Goal: Share content: Share content

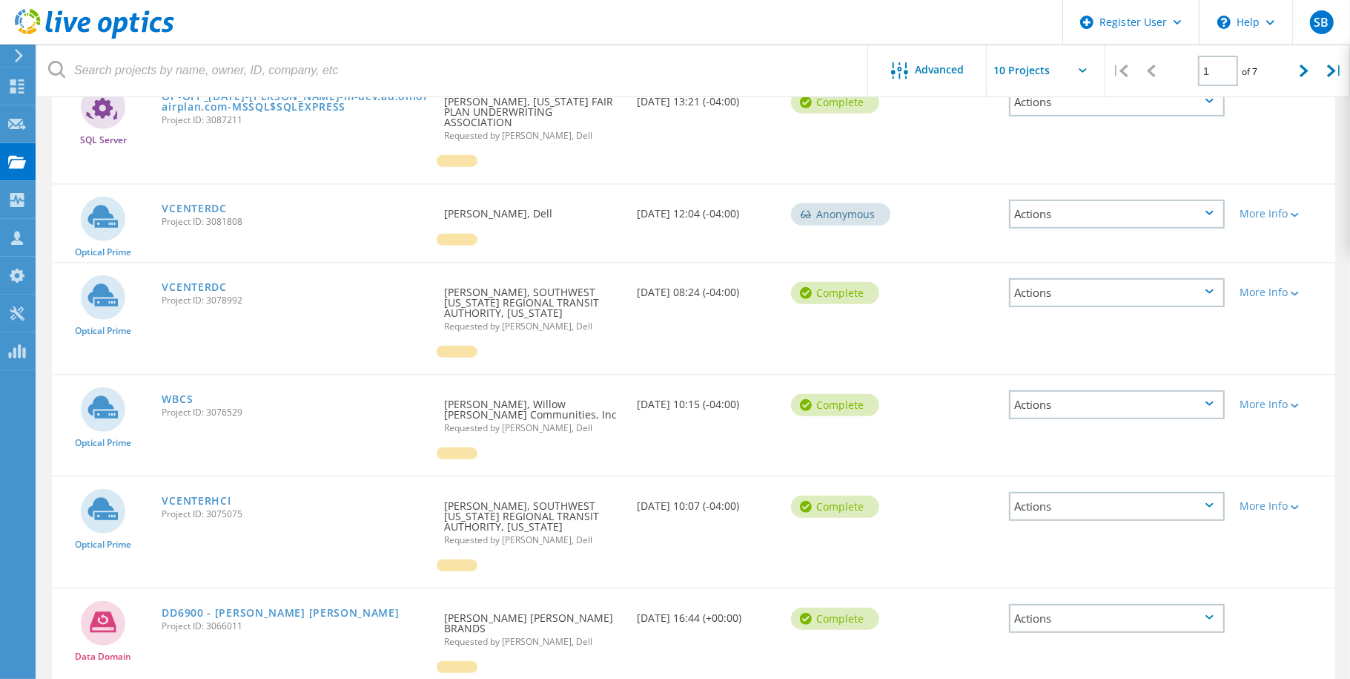
scroll to position [659, 0]
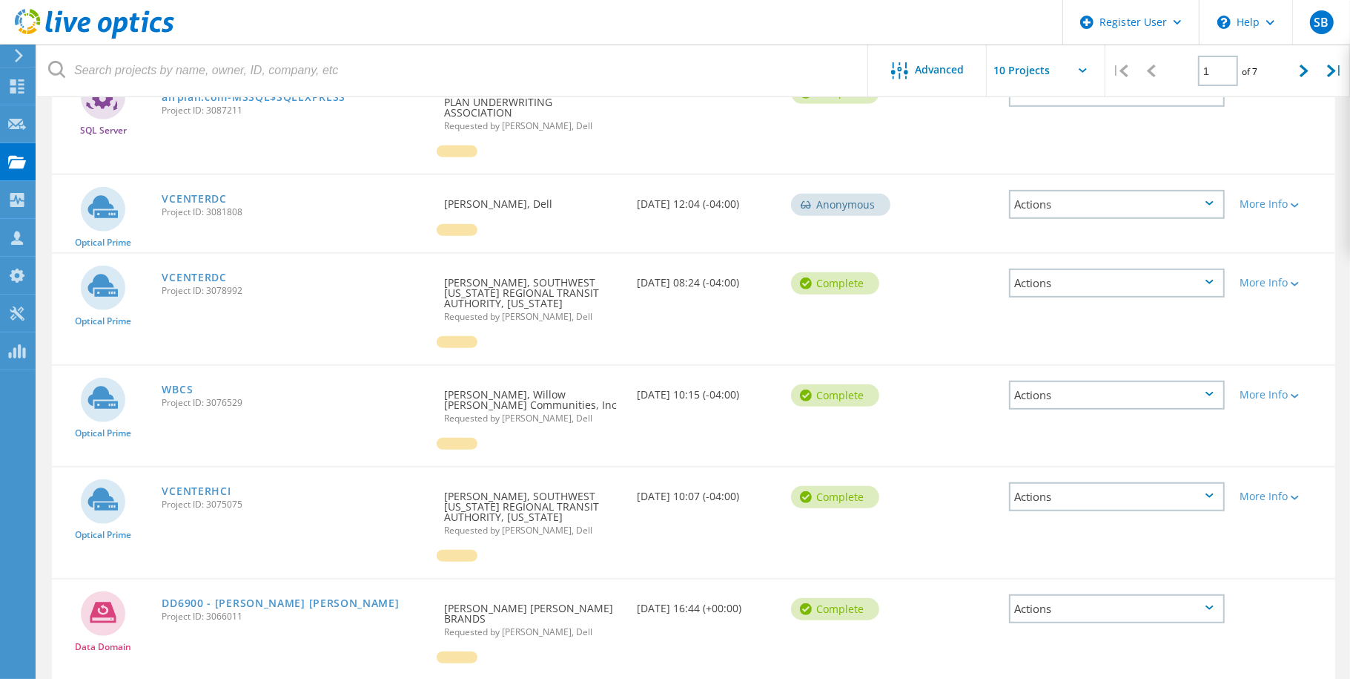
click at [491, 579] on div "Requested By Edward Fonseca Sanchez, CHIQUITA BRANDS Requested by Sebastian Bea…" at bounding box center [533, 615] width 193 height 72
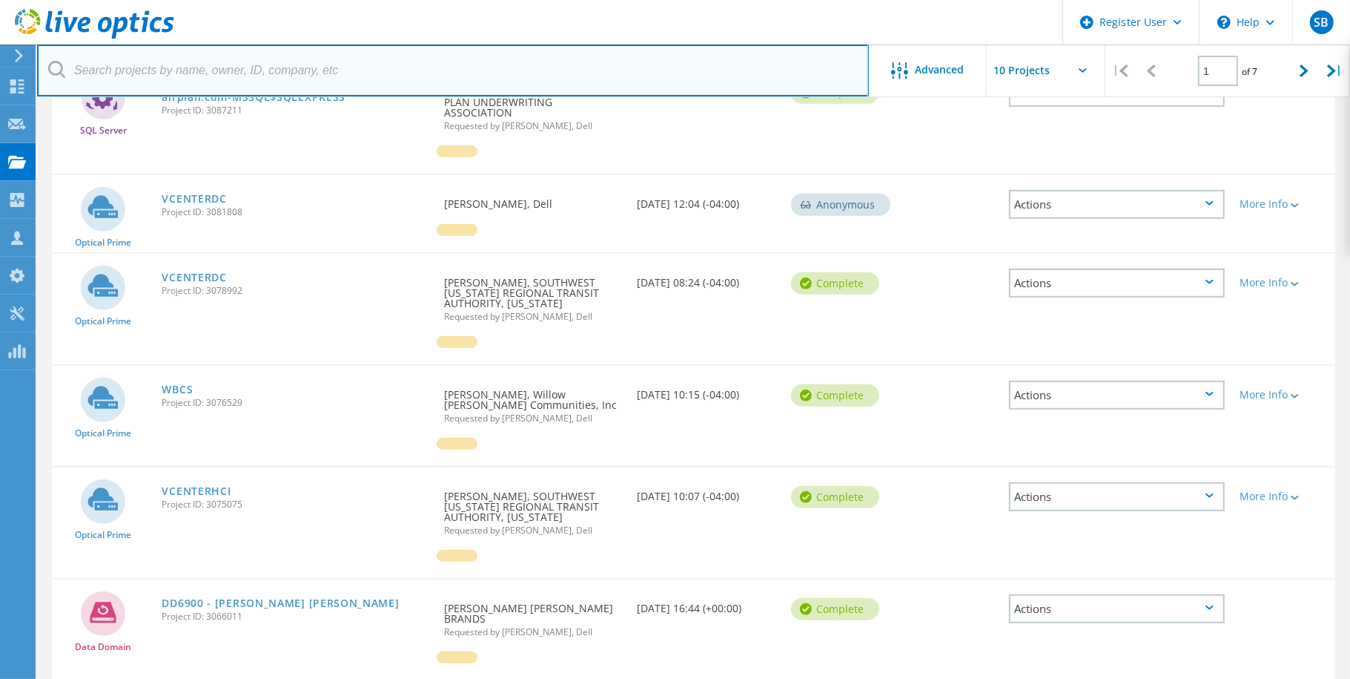
drag, startPoint x: 302, startPoint y: 70, endPoint x: 272, endPoint y: 68, distance: 29.7
click at [302, 70] on input "text" at bounding box center [453, 70] width 832 height 52
type input "e"
click at [357, 87] on input "text" at bounding box center [453, 70] width 832 height 52
paste input "[EMAIL_ADDRESS][PERSON_NAME][DOMAIN_NAME]"
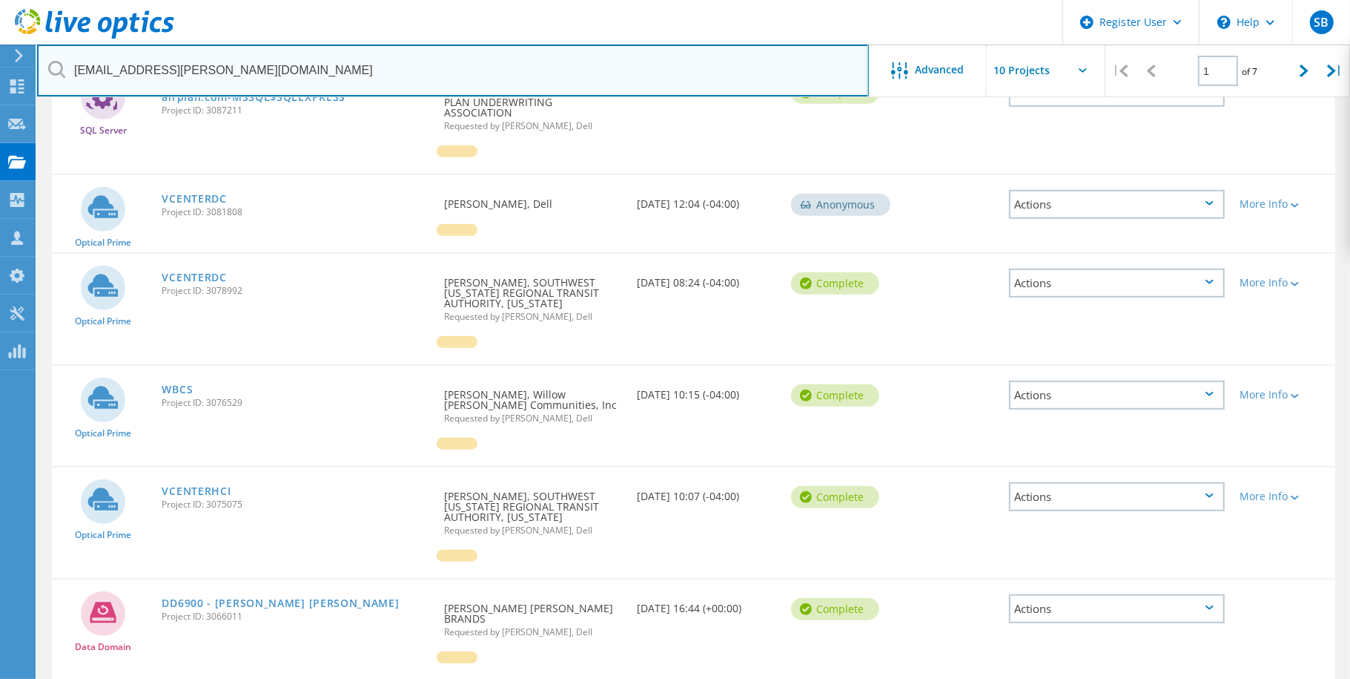
type input "[EMAIL_ADDRESS][PERSON_NAME][DOMAIN_NAME]"
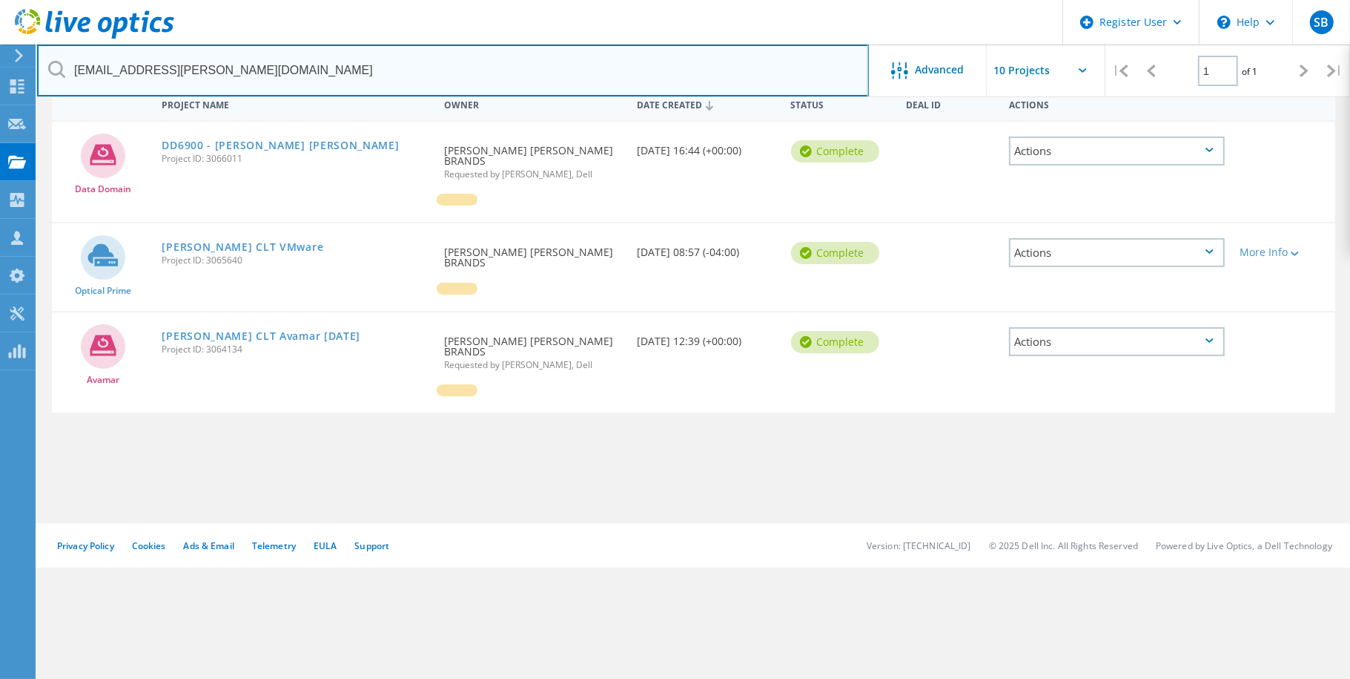
scroll to position [41, 0]
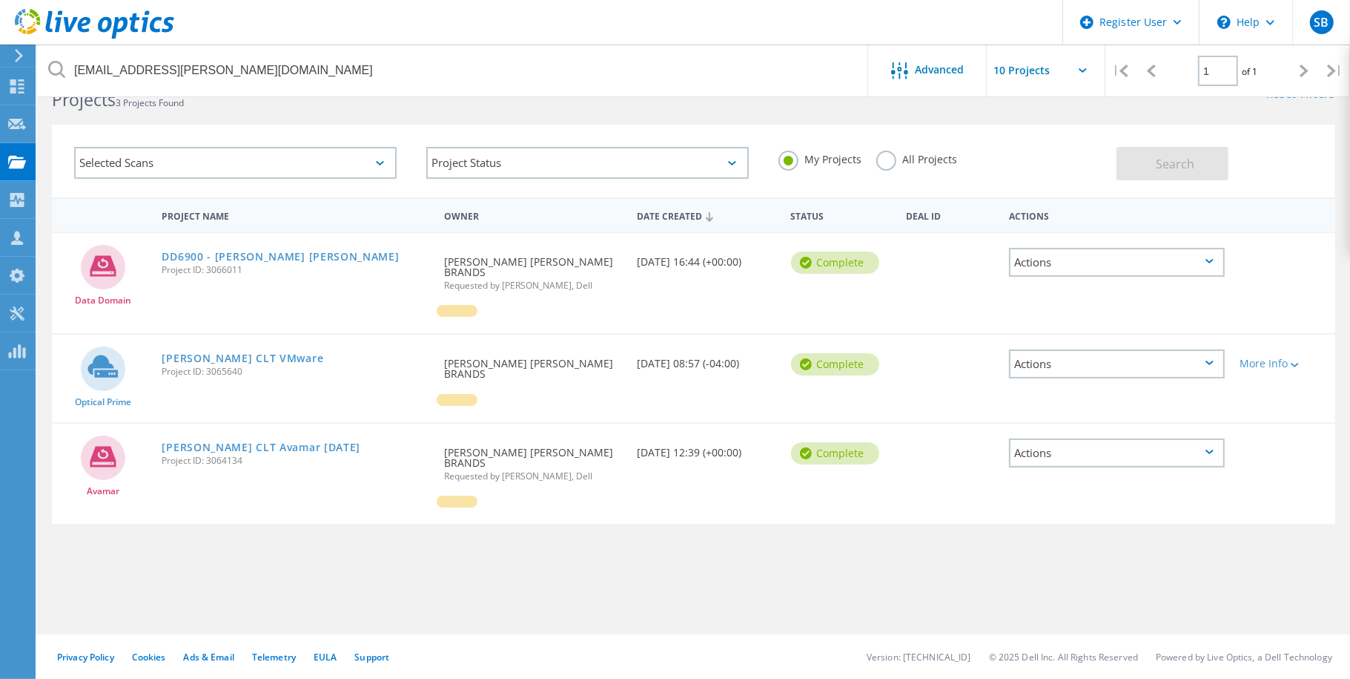
click at [898, 161] on label "All Projects" at bounding box center [917, 158] width 81 height 14
click at [0, 0] on input "All Projects" at bounding box center [0, 0] width 0 height 0
click at [1138, 154] on button "Search" at bounding box center [1173, 163] width 112 height 33
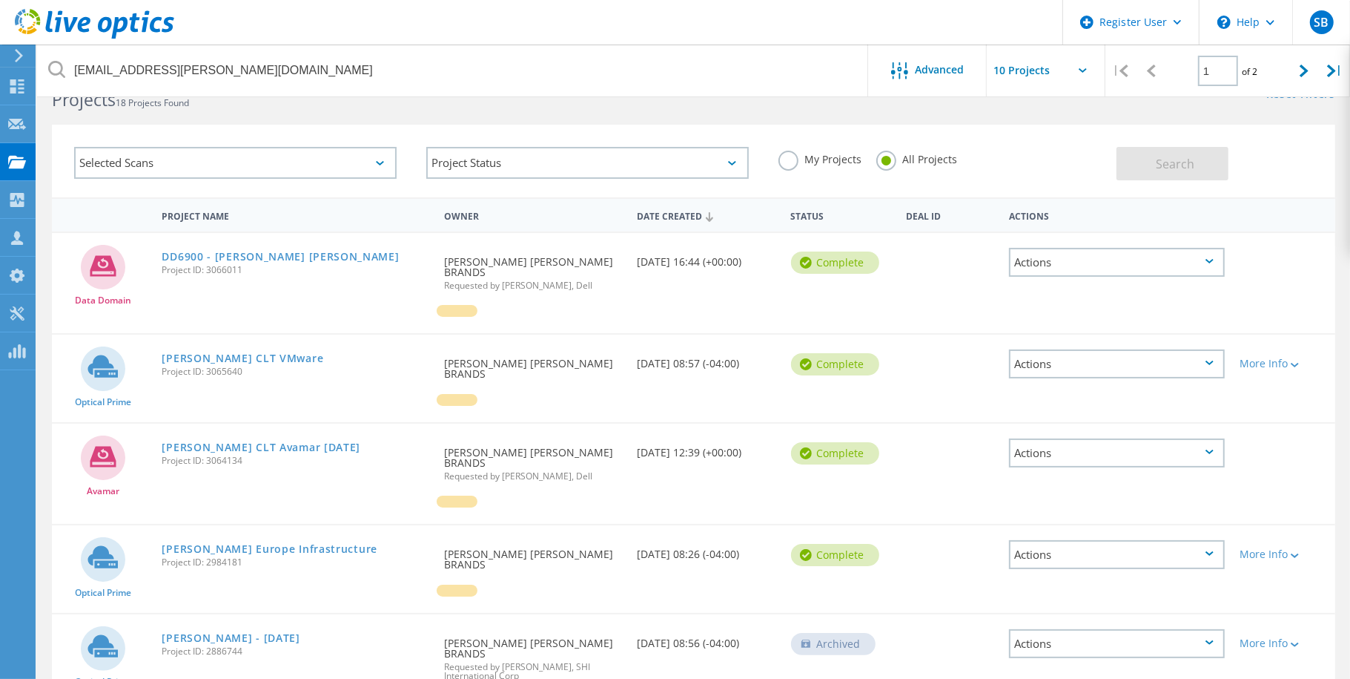
click at [217, 358] on link "Chiquita CLT VMware" at bounding box center [243, 358] width 162 height 10
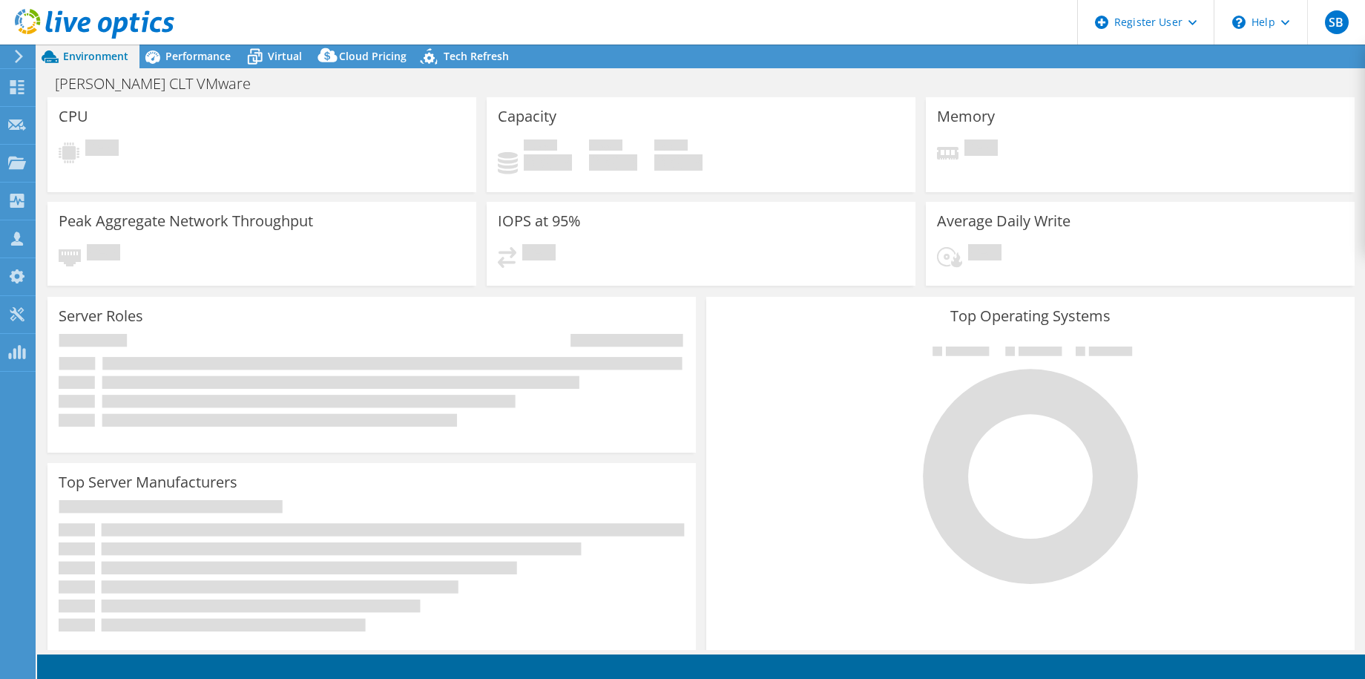
select select "USEast"
select select "USD"
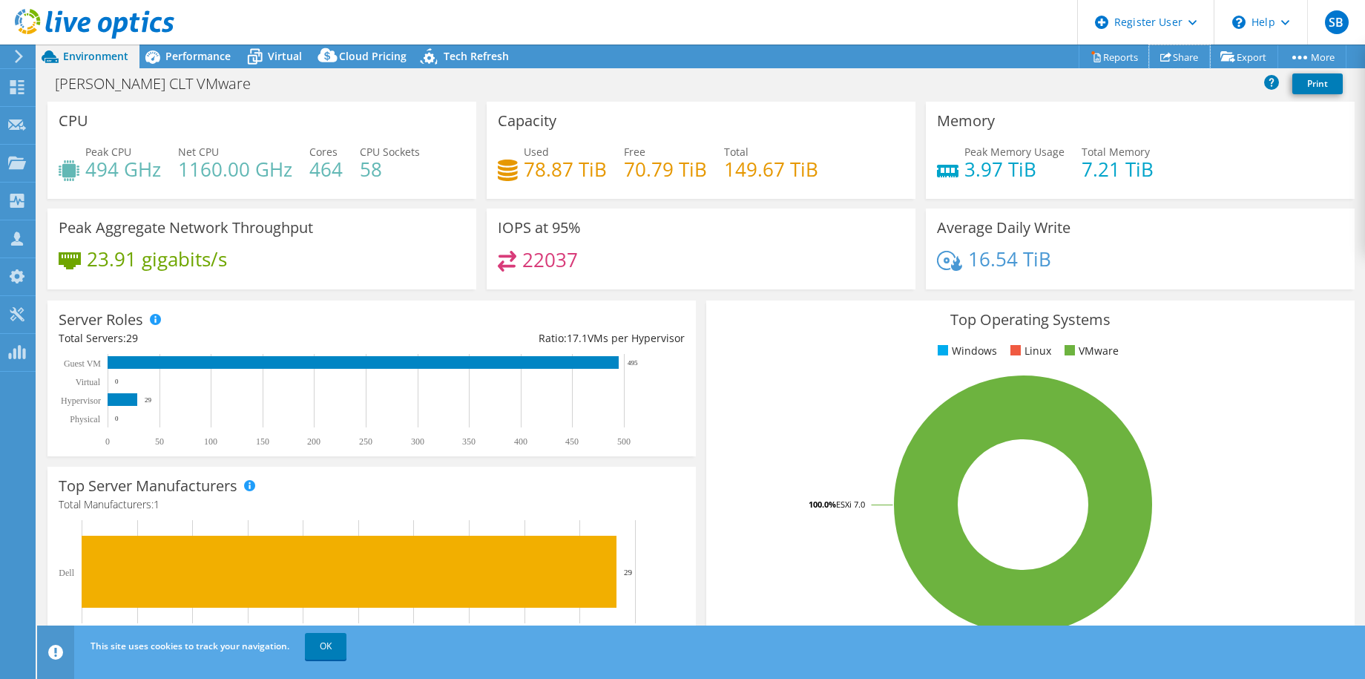
click at [1191, 50] on link "Share" at bounding box center [1179, 56] width 61 height 23
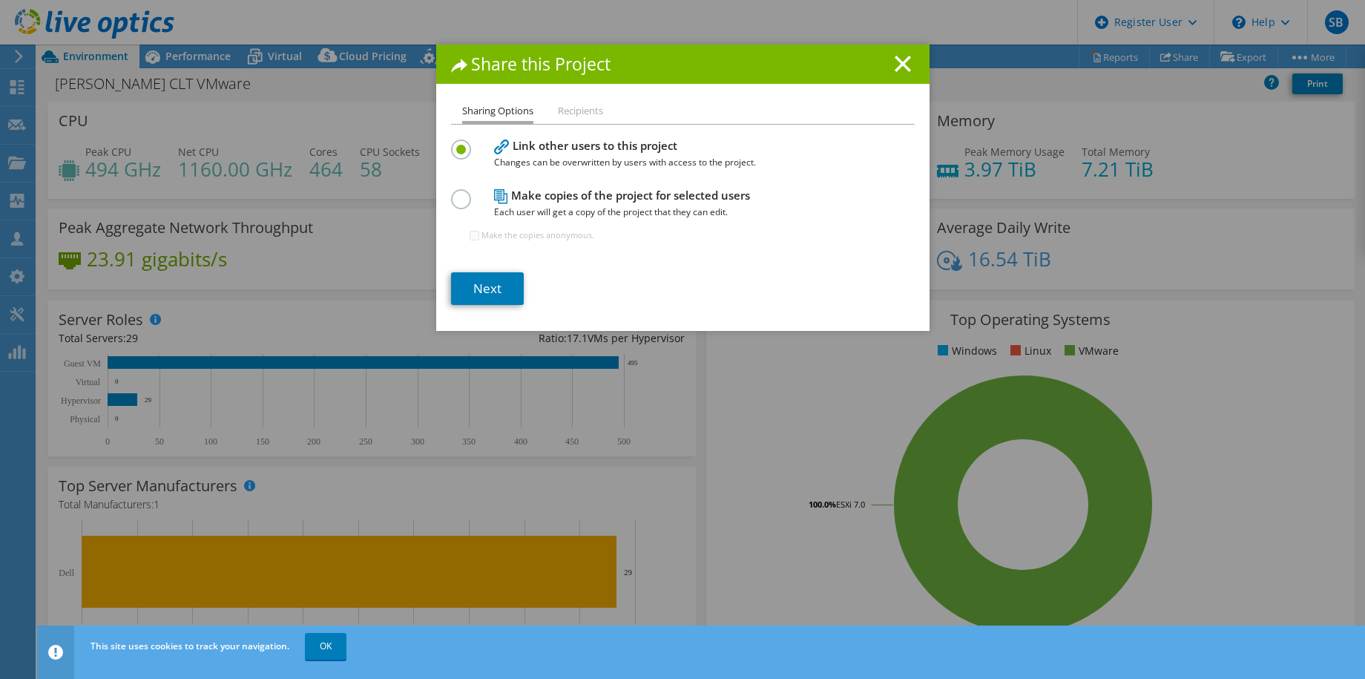
click at [456, 193] on label at bounding box center [464, 191] width 26 height 4
click at [0, 0] on input "radio" at bounding box center [0, 0] width 0 height 0
click at [478, 284] on link "Next" at bounding box center [487, 288] width 73 height 33
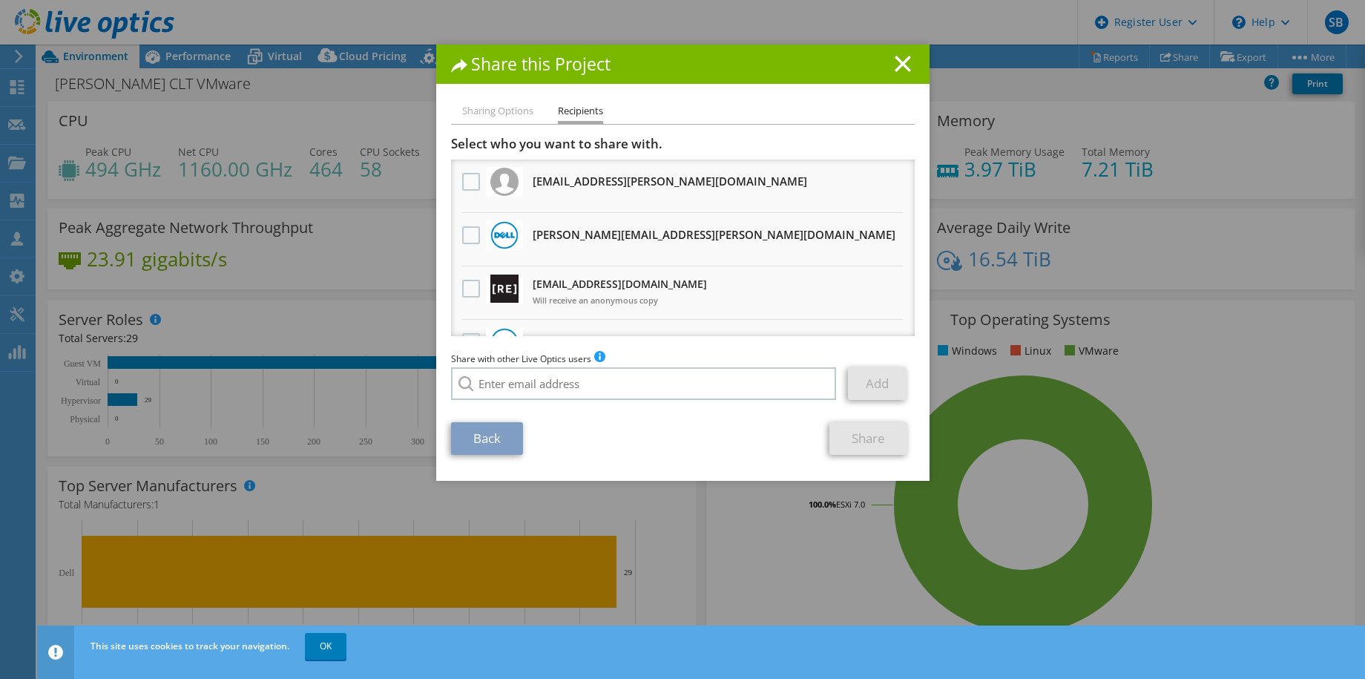
click at [462, 183] on label at bounding box center [473, 182] width 22 height 18
click at [0, 0] on input "checkbox" at bounding box center [0, 0] width 0 height 0
drag, startPoint x: 669, startPoint y: 412, endPoint x: 664, endPoint y: 402, distance: 11.3
click at [667, 406] on section "Select who you want to share with. All project copies will be anonymous. efonse…" at bounding box center [683, 295] width 464 height 319
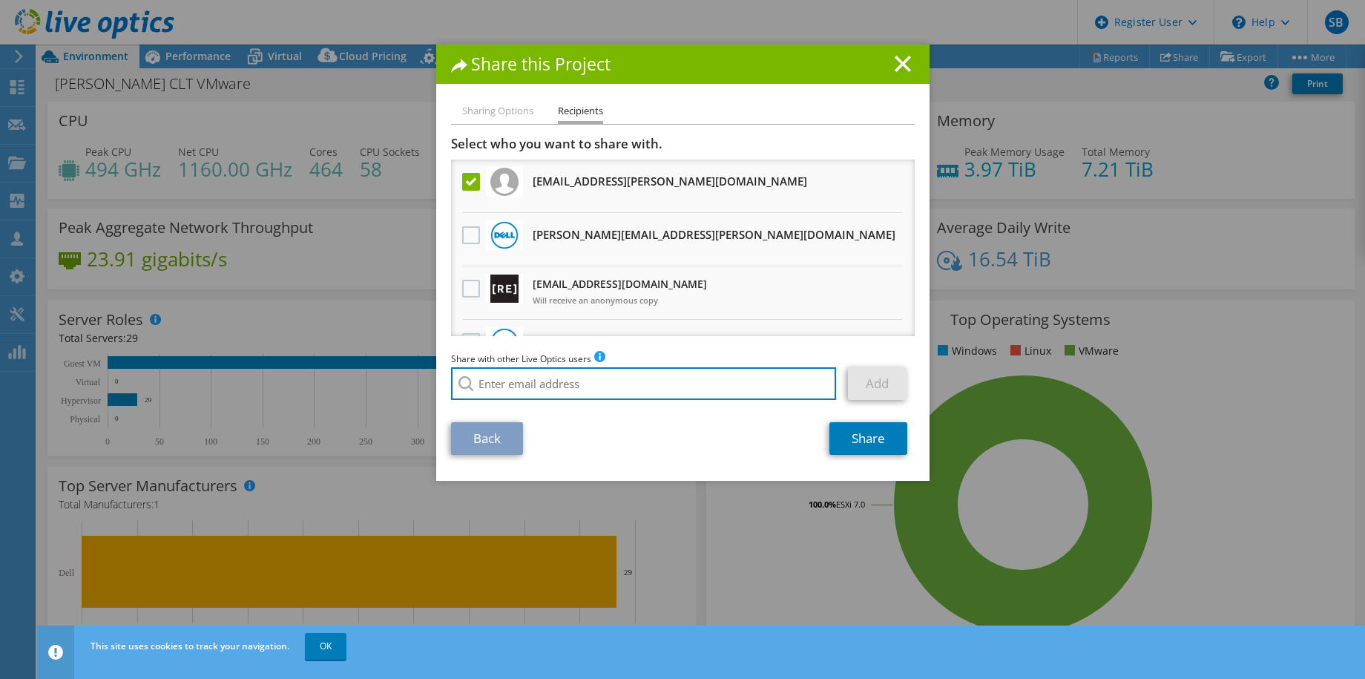
drag, startPoint x: 664, startPoint y: 402, endPoint x: 647, endPoint y: 376, distance: 31.1
click at [647, 376] on input "search" at bounding box center [644, 383] width 386 height 33
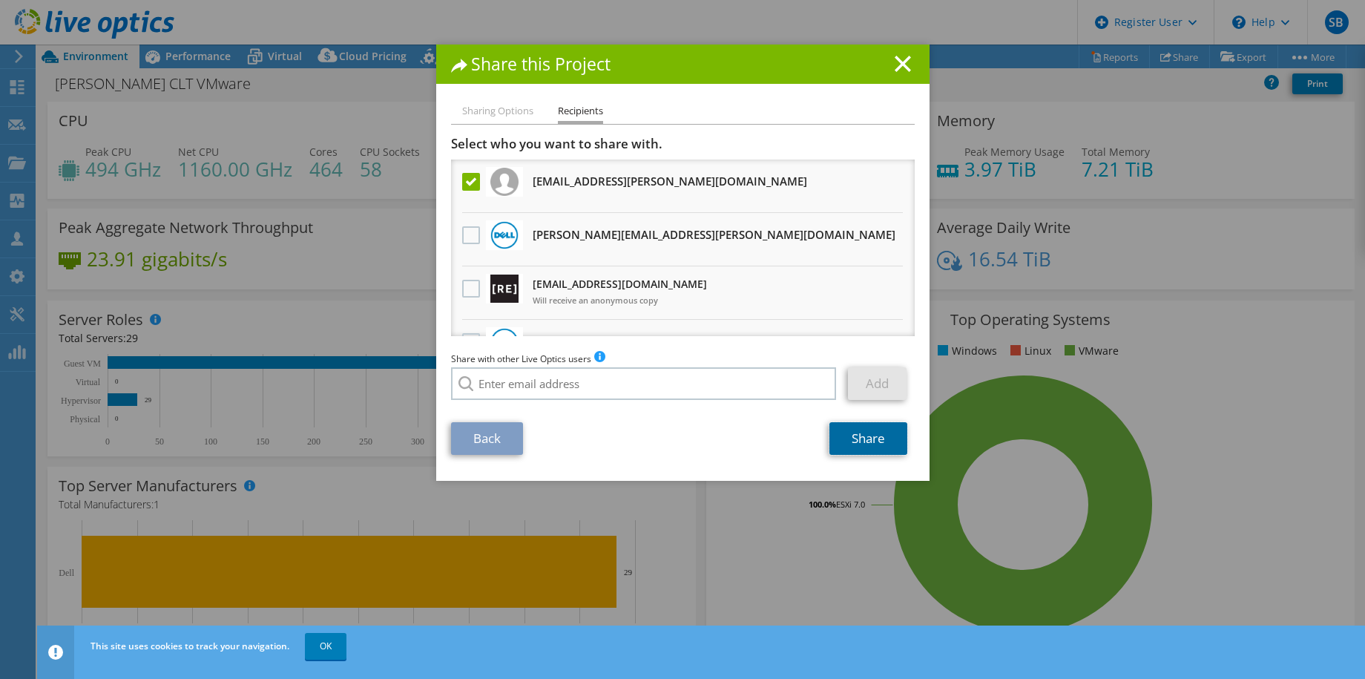
click at [884, 443] on link "Share" at bounding box center [868, 438] width 78 height 33
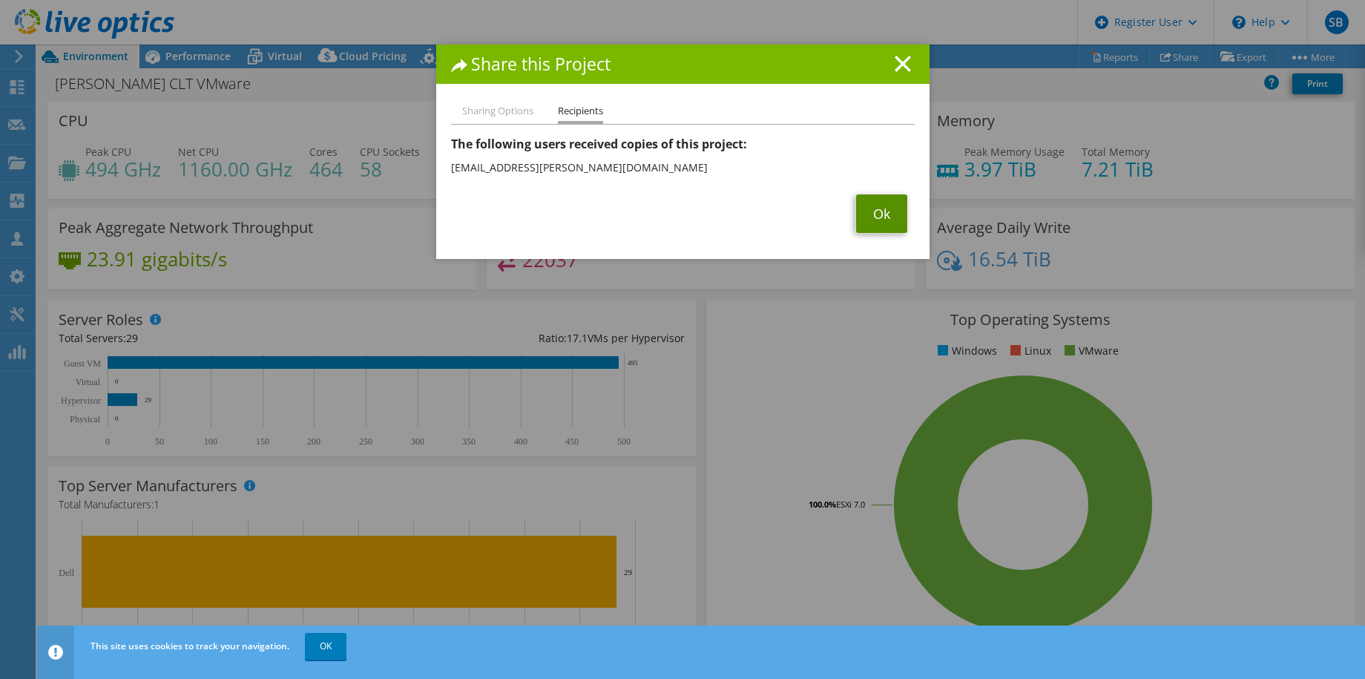
click at [856, 208] on link "Ok" at bounding box center [881, 213] width 51 height 39
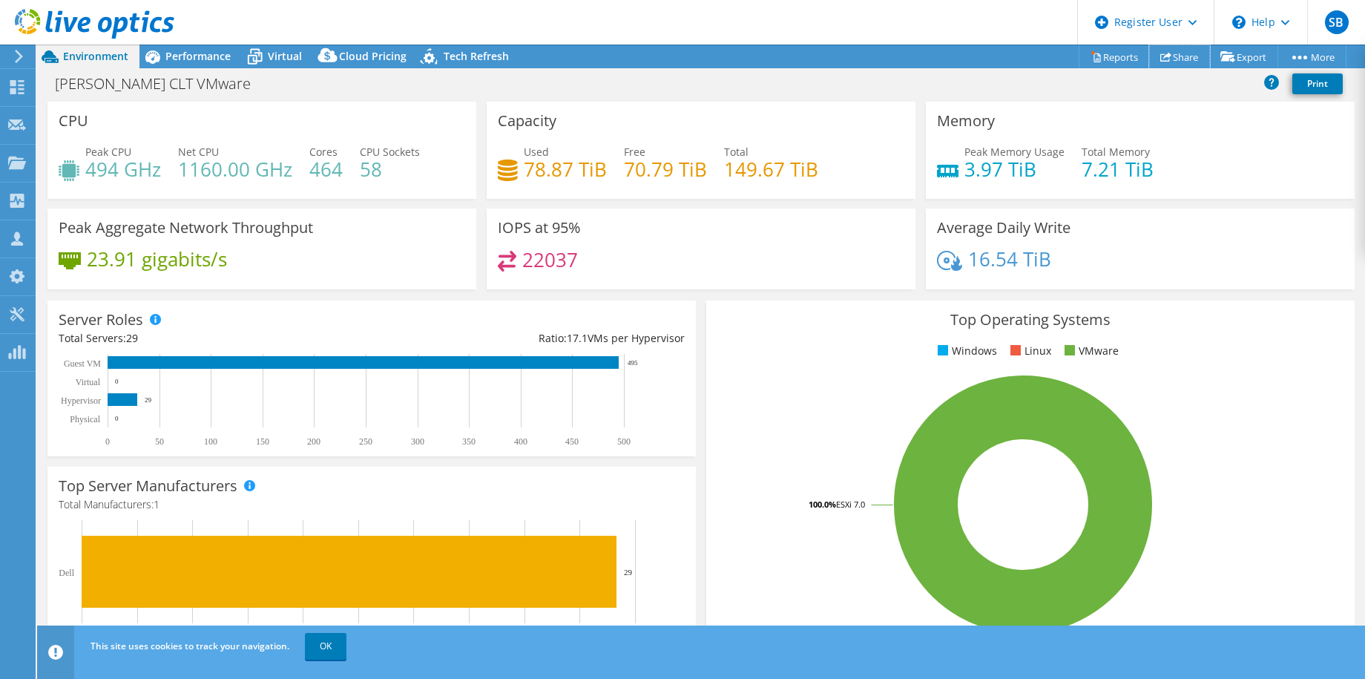
click at [1176, 50] on link "Share" at bounding box center [1179, 56] width 61 height 23
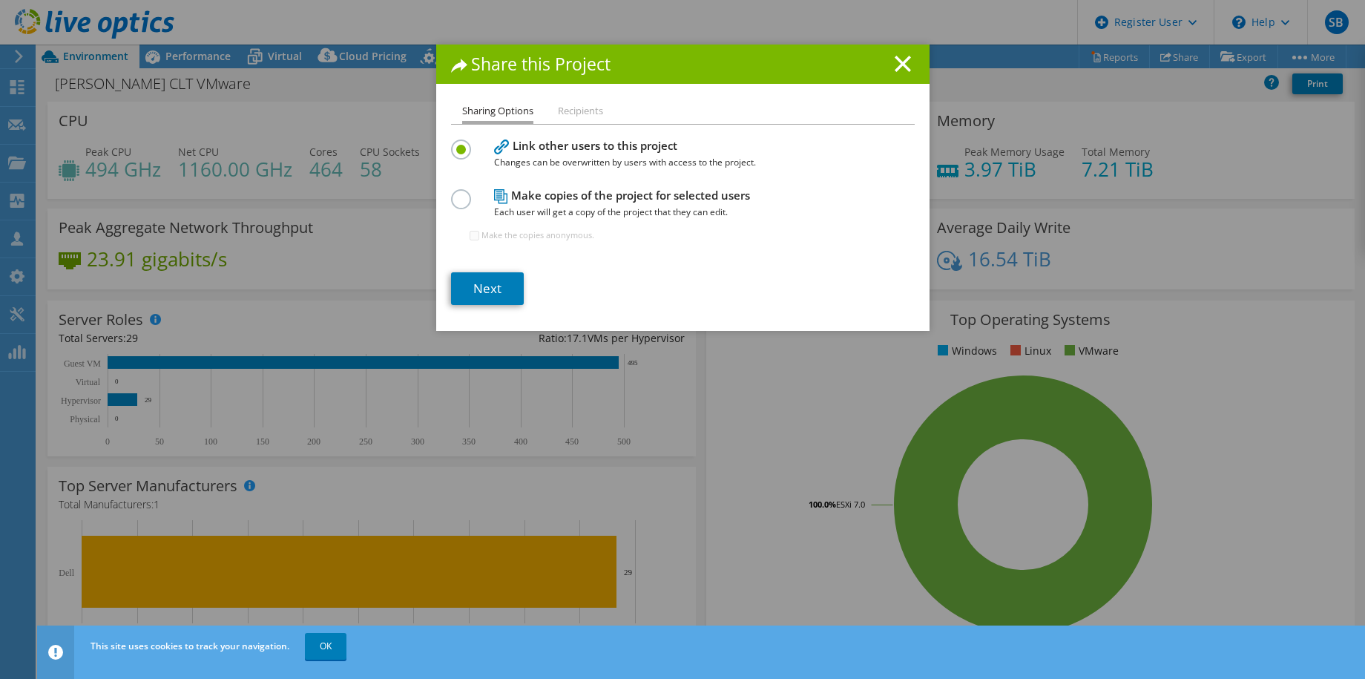
click at [895, 58] on icon at bounding box center [902, 64] width 16 height 16
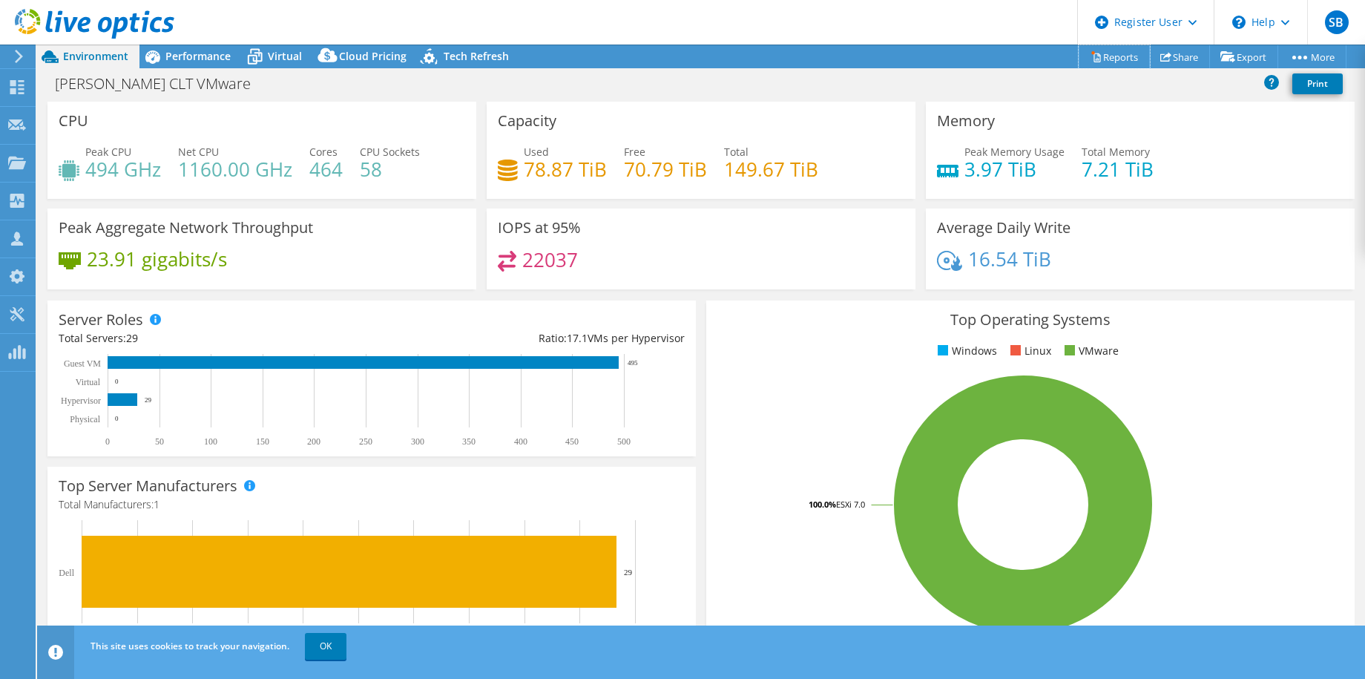
click at [1095, 50] on link "Reports" at bounding box center [1113, 56] width 71 height 23
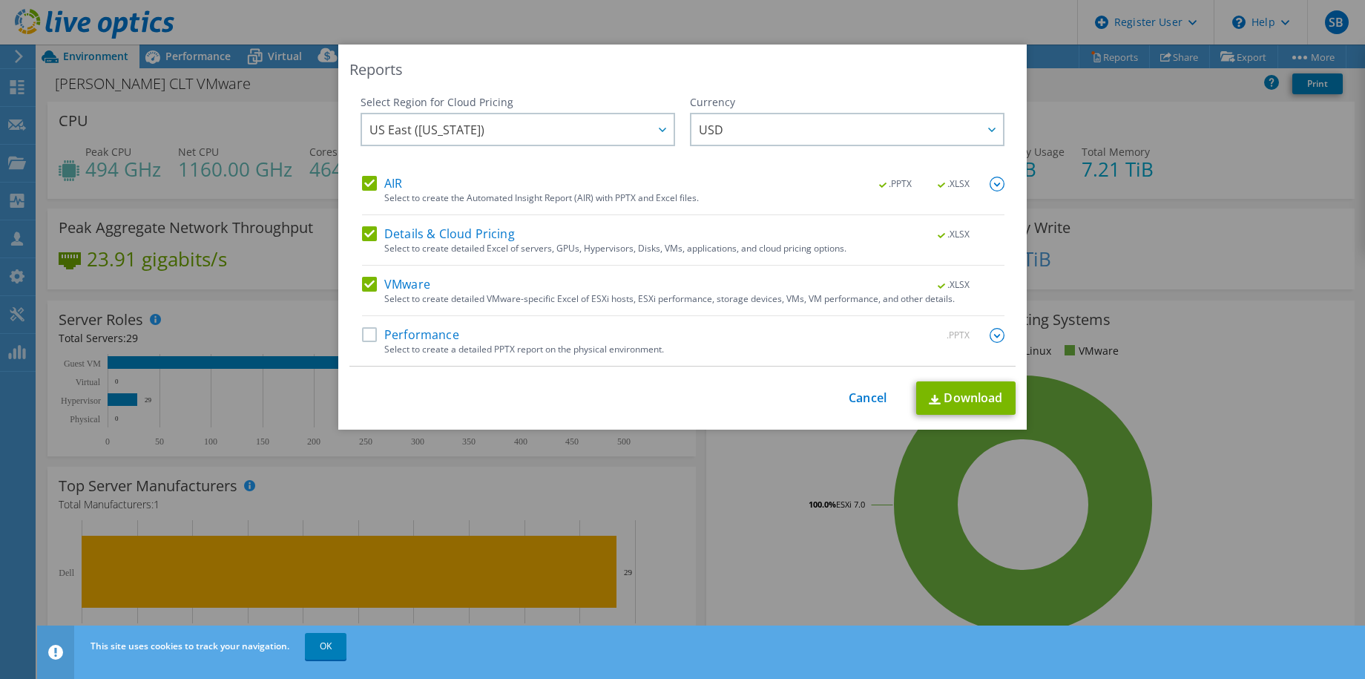
click at [362, 331] on label "Performance" at bounding box center [410, 335] width 97 height 15
click at [0, 0] on input "Performance" at bounding box center [0, 0] width 0 height 0
click at [916, 390] on link "Download" at bounding box center [965, 398] width 99 height 33
drag, startPoint x: 202, startPoint y: 19, endPoint x: 933, endPoint y: 243, distance: 764.3
click at [205, 17] on div "Reports Select Region for Cloud Pricing Asia Pacific (Hong Kong) Asia Pacific (…" at bounding box center [682, 339] width 1365 height 679
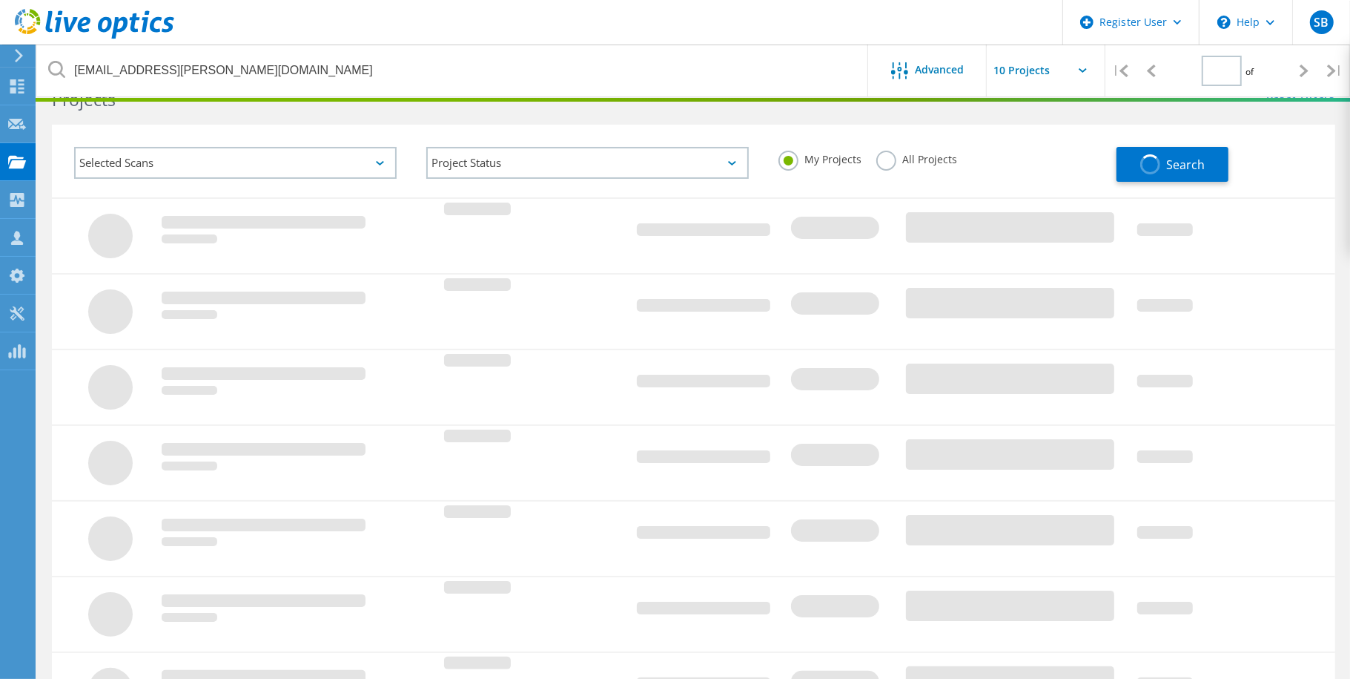
type input "1"
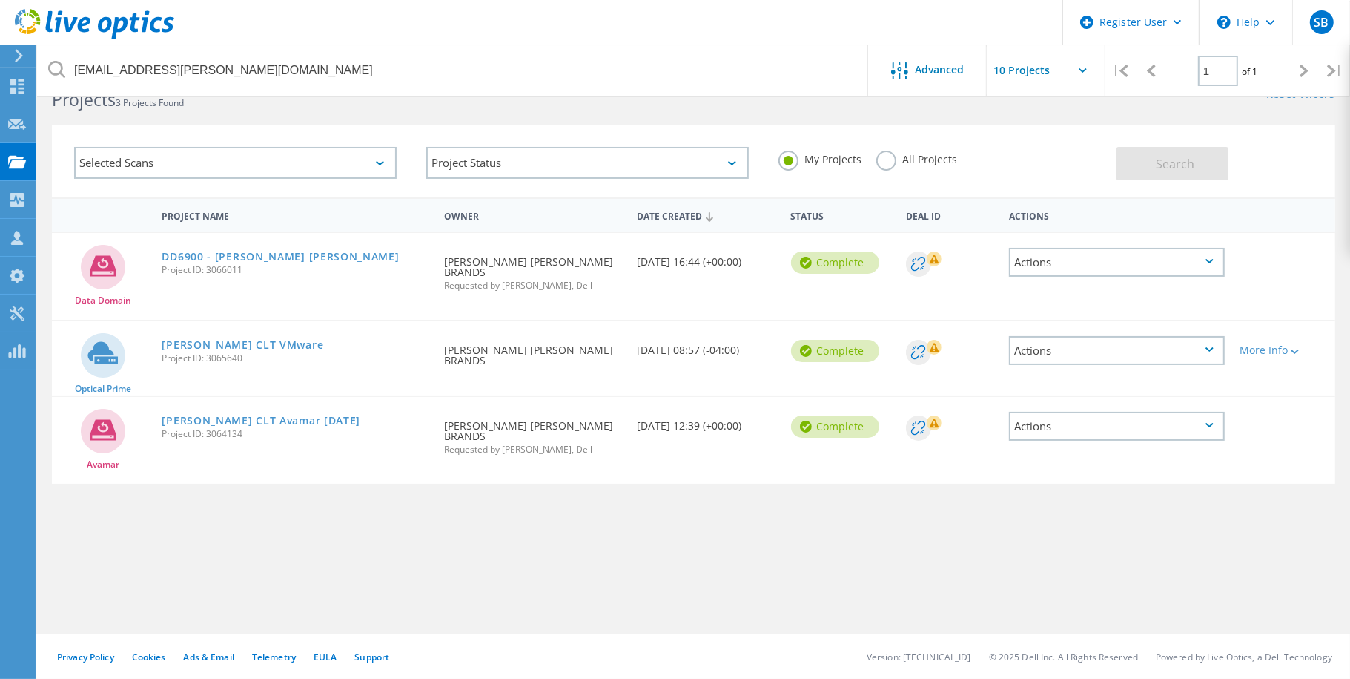
click at [243, 415] on link "[PERSON_NAME] CLT Avamar [DATE]" at bounding box center [261, 420] width 199 height 10
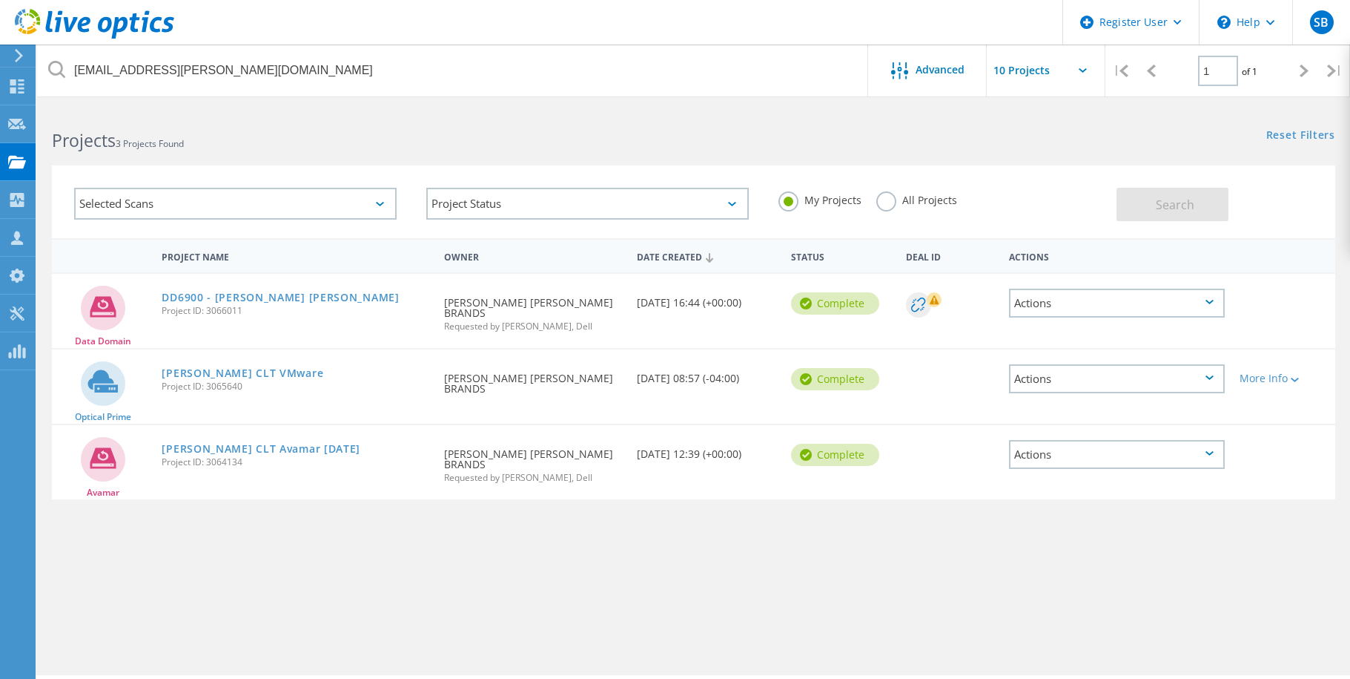
scroll to position [41, 0]
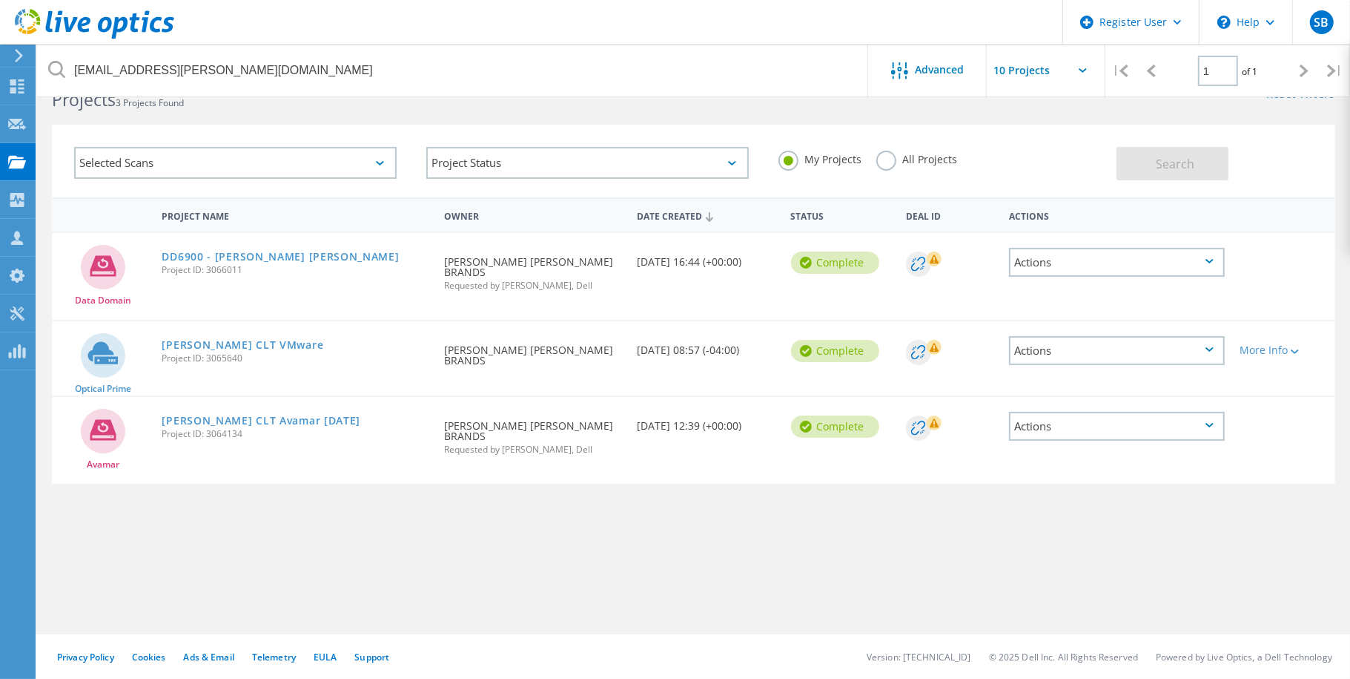
click at [240, 418] on link "[PERSON_NAME] CLT Avamar [DATE]" at bounding box center [261, 420] width 199 height 10
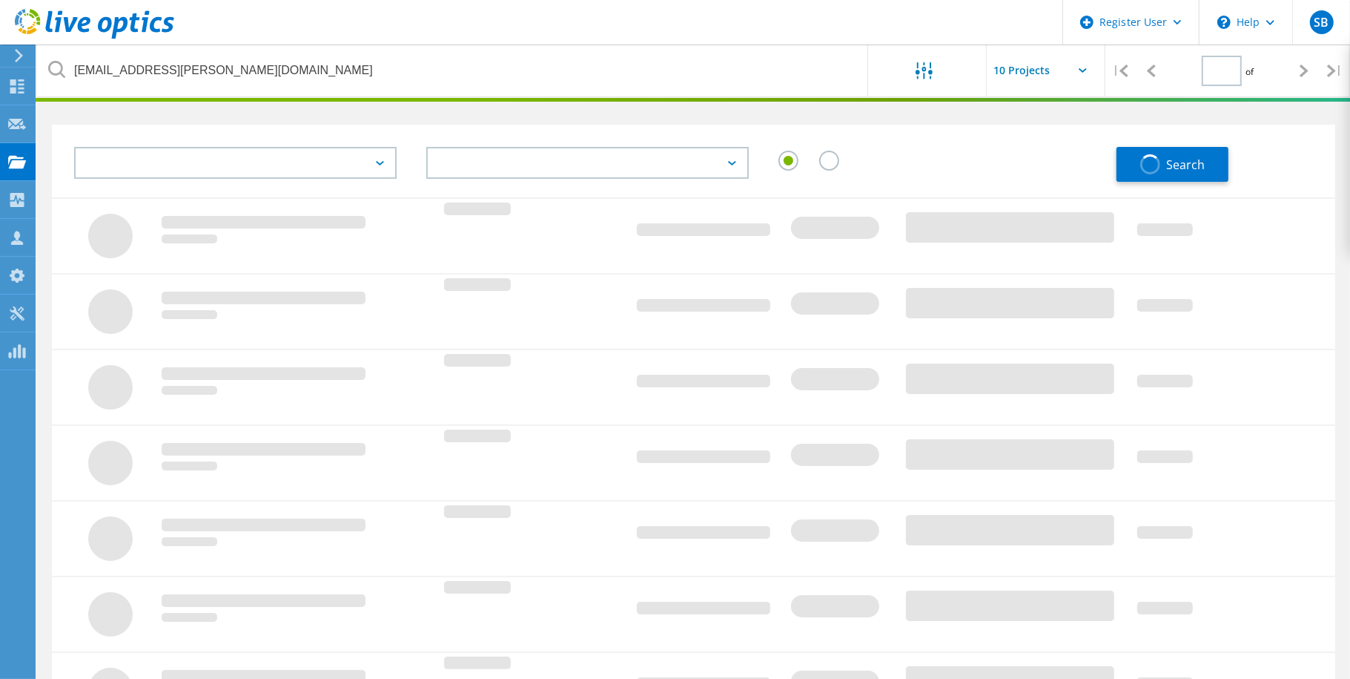
scroll to position [41, 0]
type input "1"
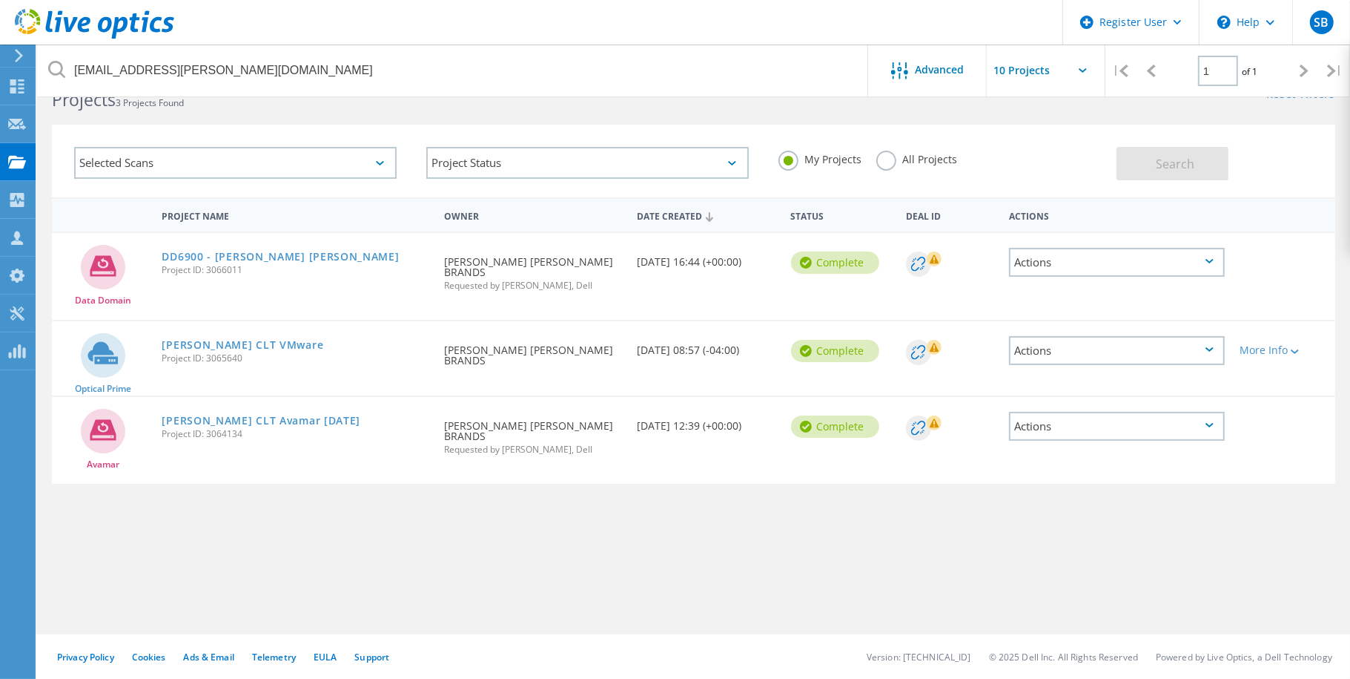
click at [230, 326] on div "Chiquita CLT VMware Project ID: 3065640" at bounding box center [295, 349] width 283 height 56
click at [228, 330] on div "Chiquita CLT VMware Project ID: 3065640" at bounding box center [295, 349] width 283 height 56
click at [222, 340] on link "Chiquita CLT VMware" at bounding box center [243, 345] width 162 height 10
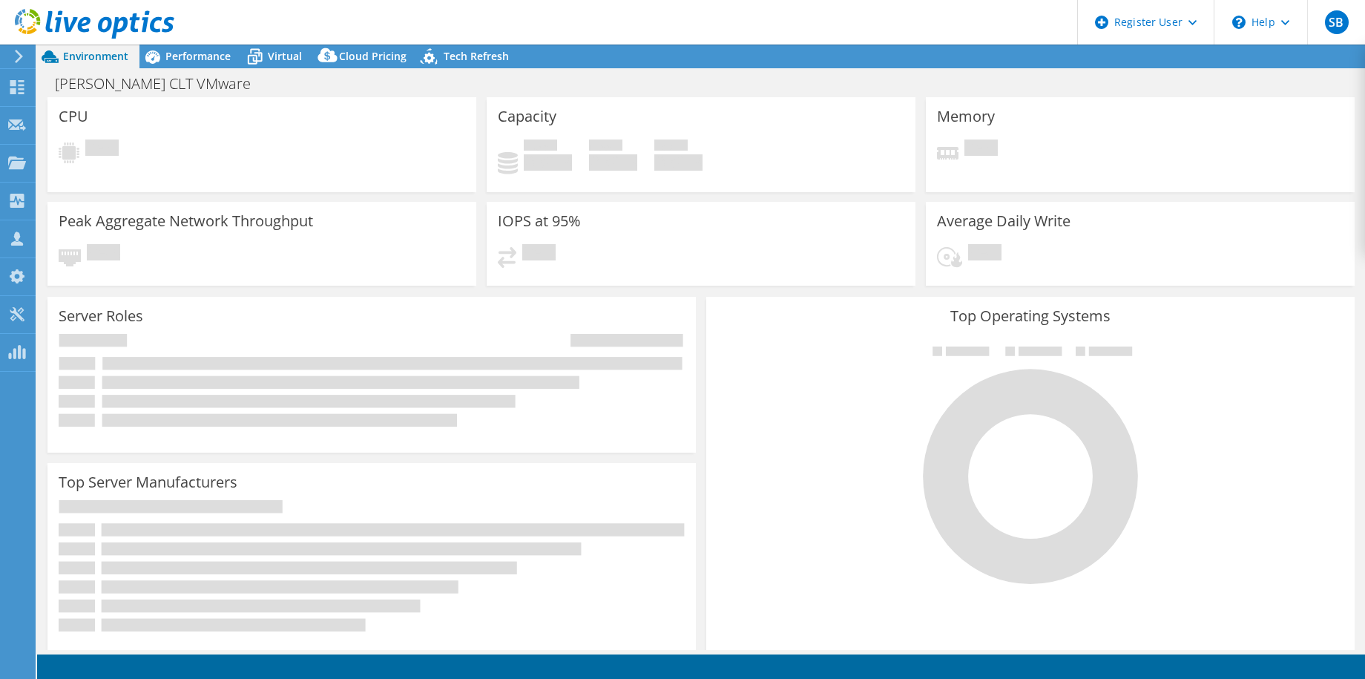
select select "USD"
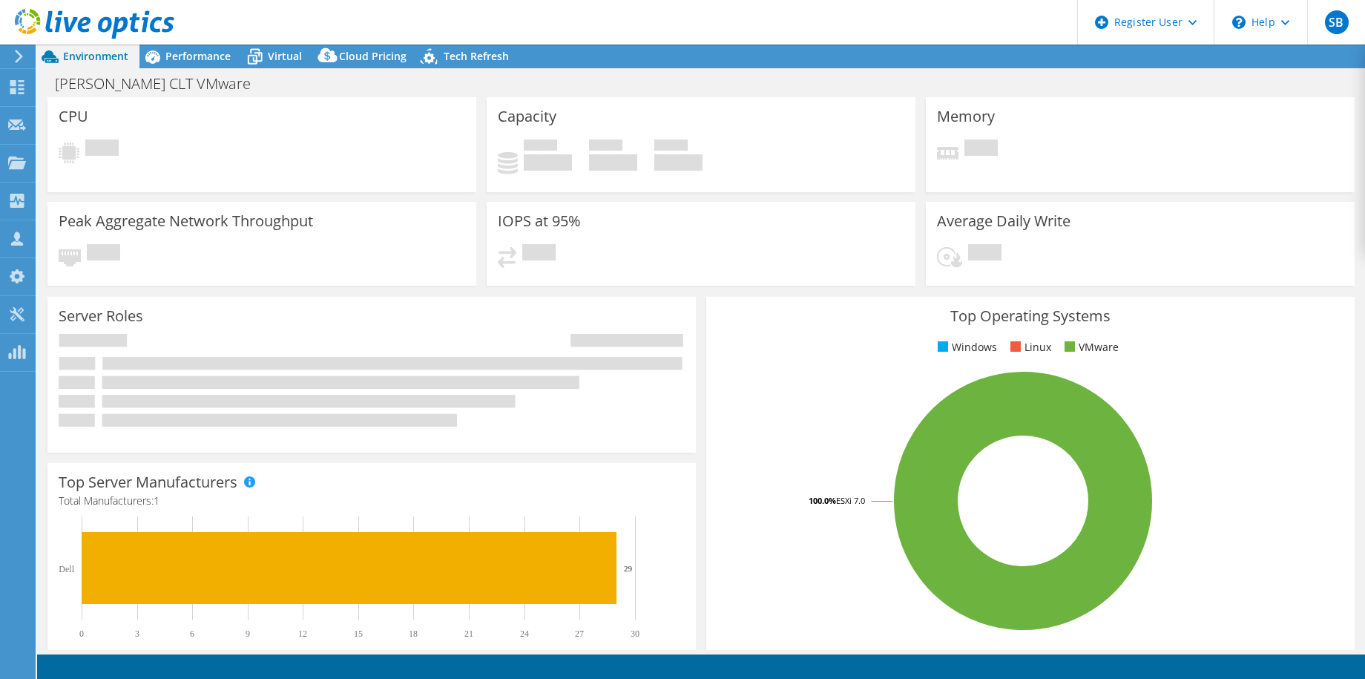
select select "USEast"
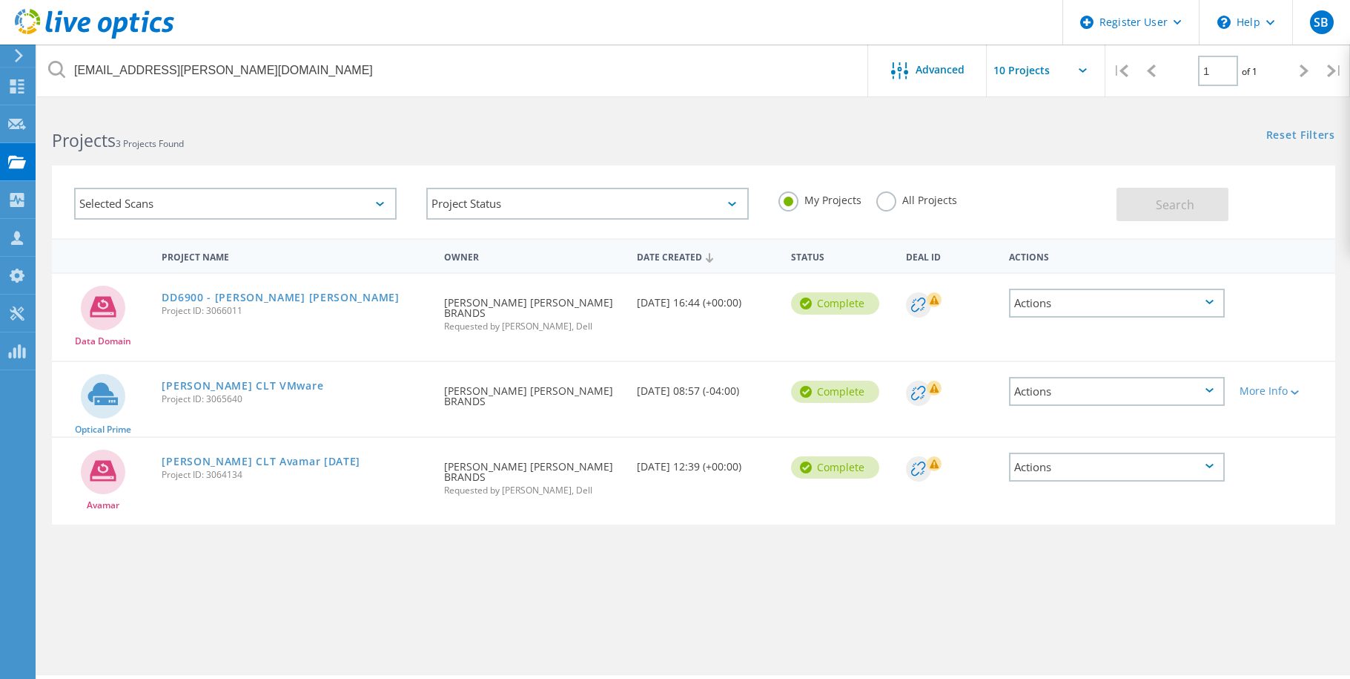
scroll to position [41, 0]
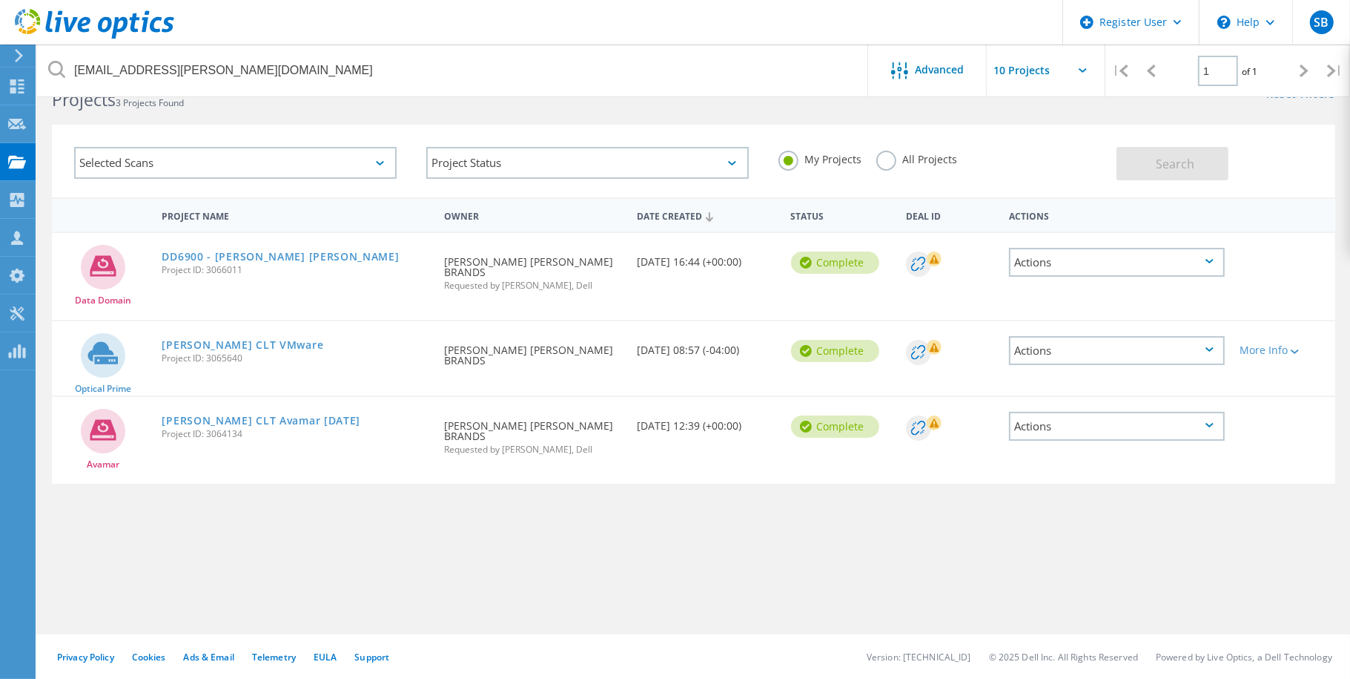
click at [235, 253] on link "DD6900 - [PERSON_NAME] [PERSON_NAME]" at bounding box center [280, 256] width 237 height 10
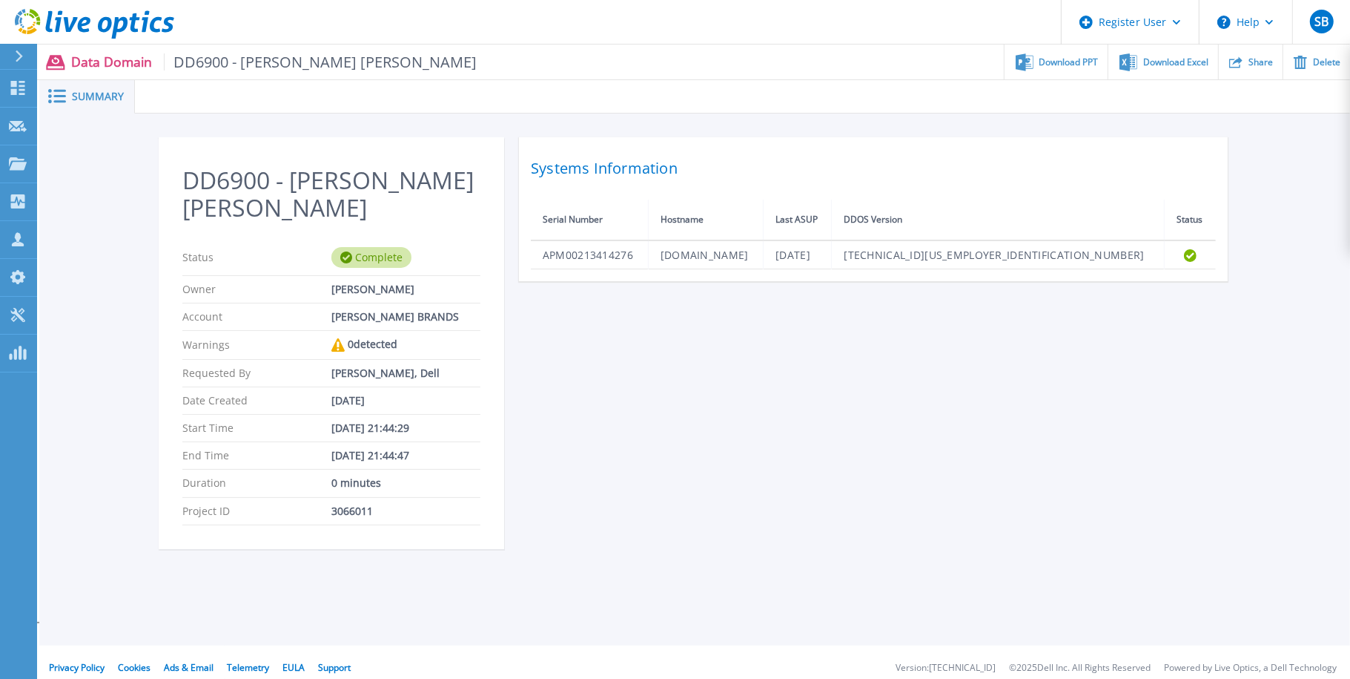
click at [1233, 56] on icon at bounding box center [1236, 62] width 13 height 13
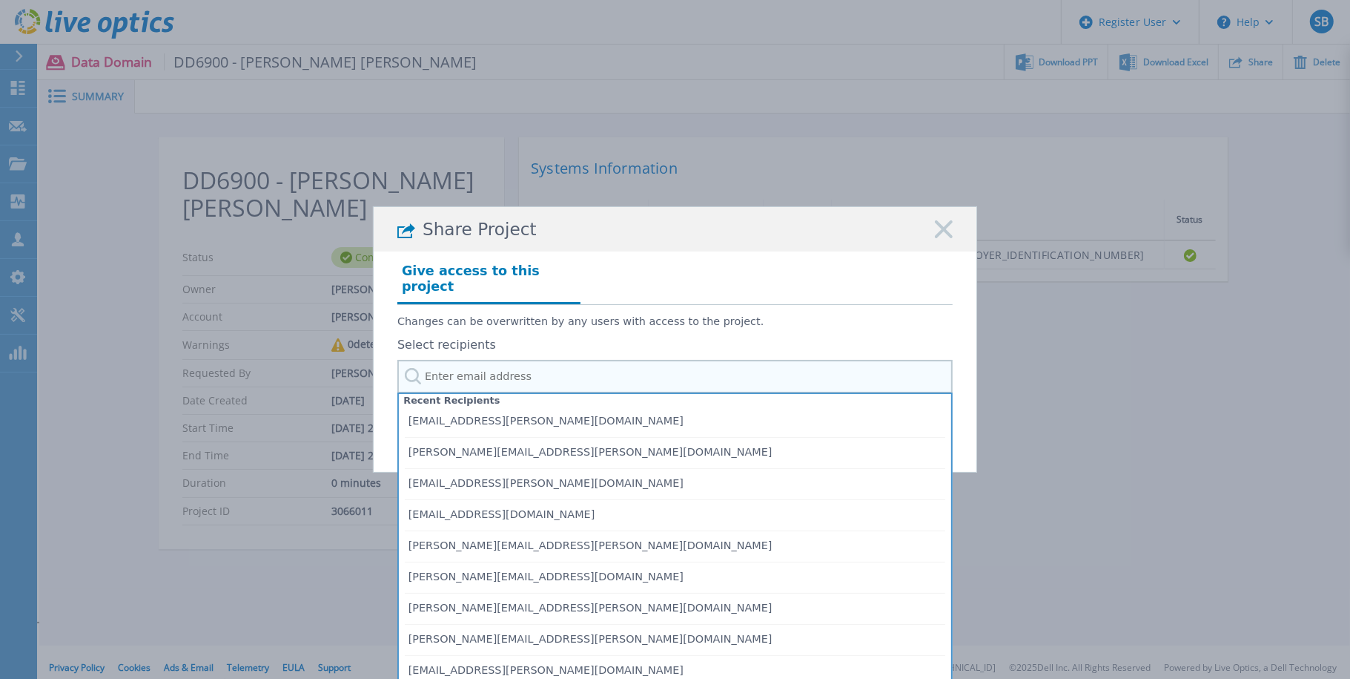
click at [462, 360] on input "text" at bounding box center [674, 376] width 555 height 33
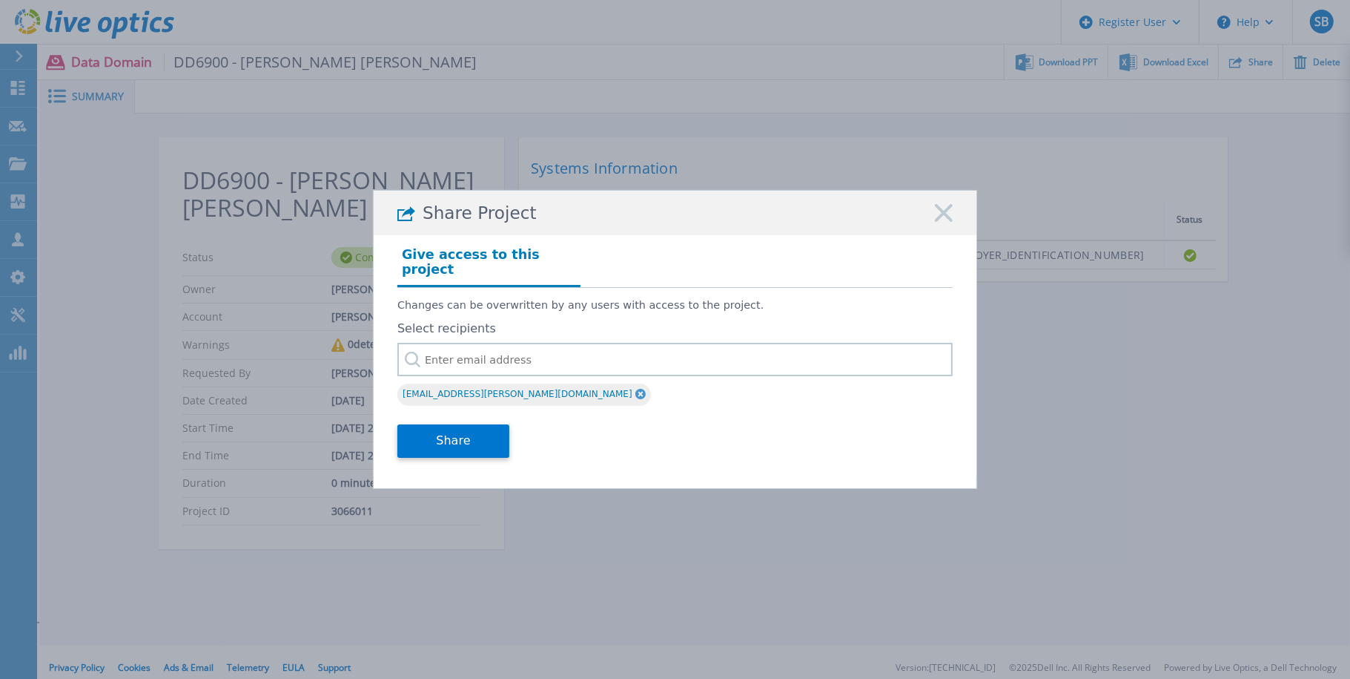
click at [466, 432] on button "Share" at bounding box center [453, 440] width 112 height 33
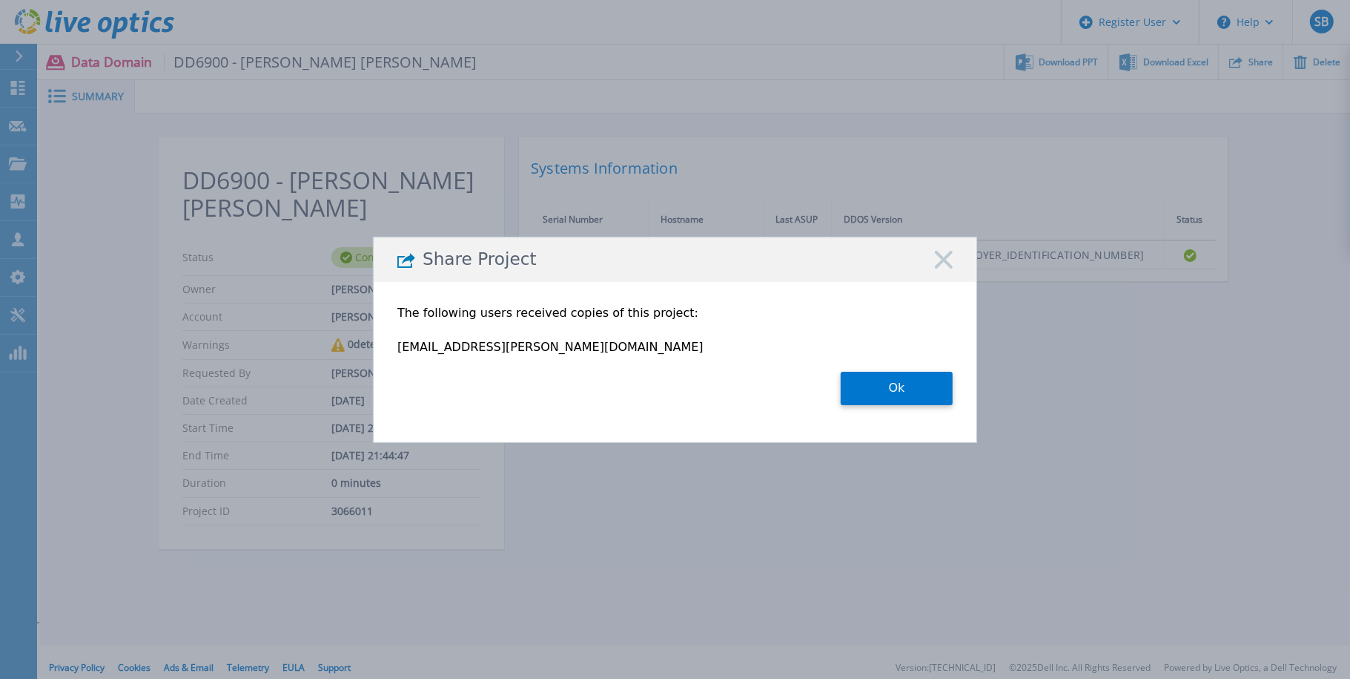
click at [943, 394] on button "Ok" at bounding box center [897, 388] width 112 height 33
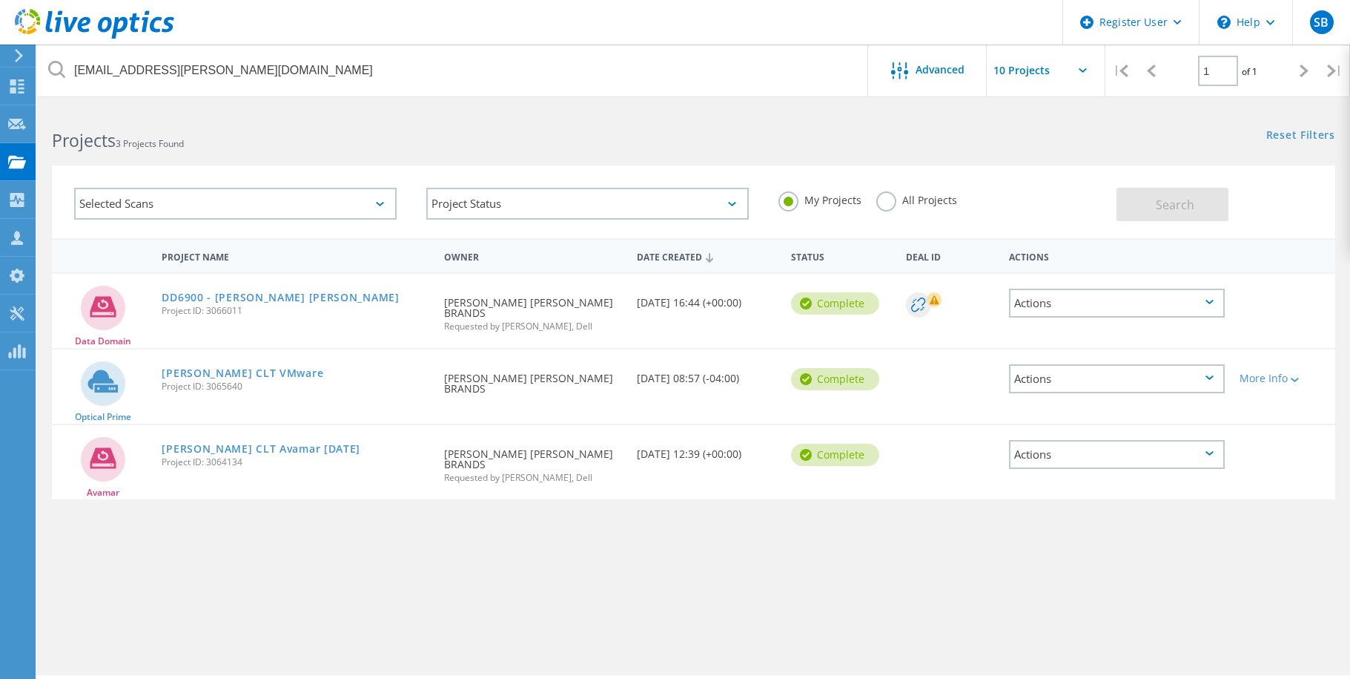
scroll to position [41, 0]
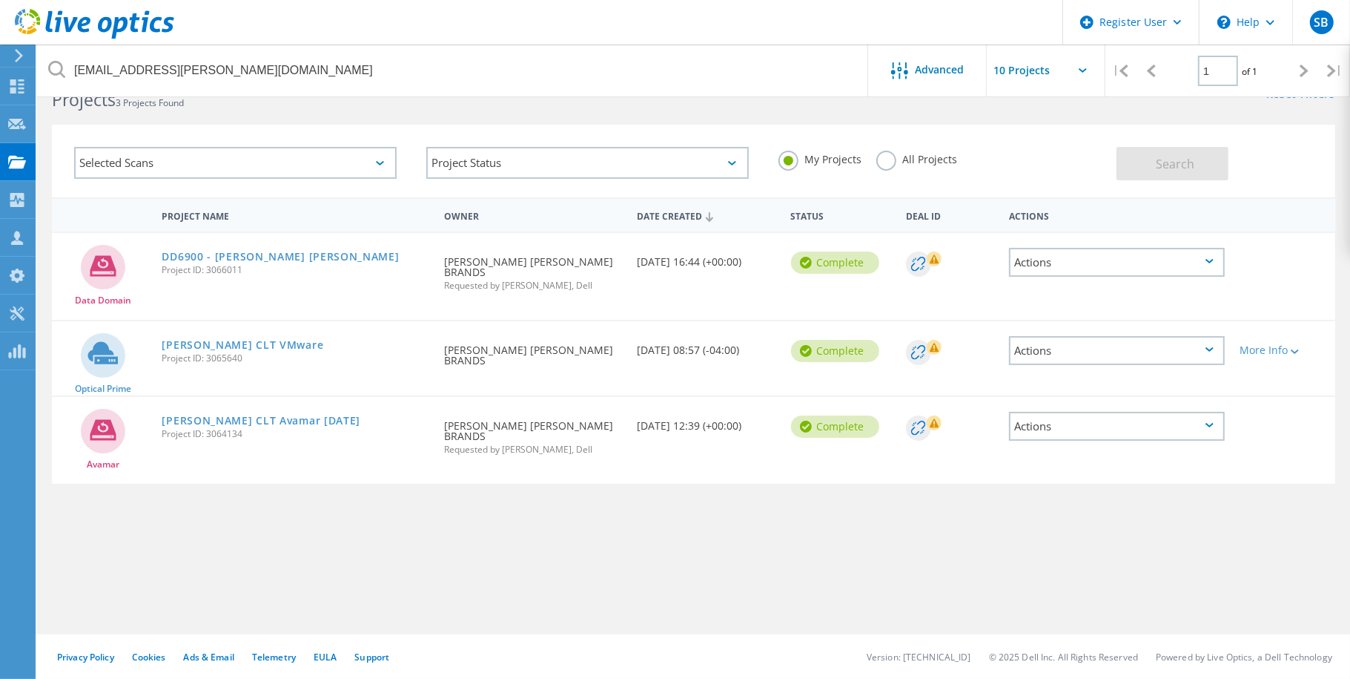
click at [243, 257] on link "DD6900 - [PERSON_NAME] [PERSON_NAME]" at bounding box center [280, 256] width 237 height 10
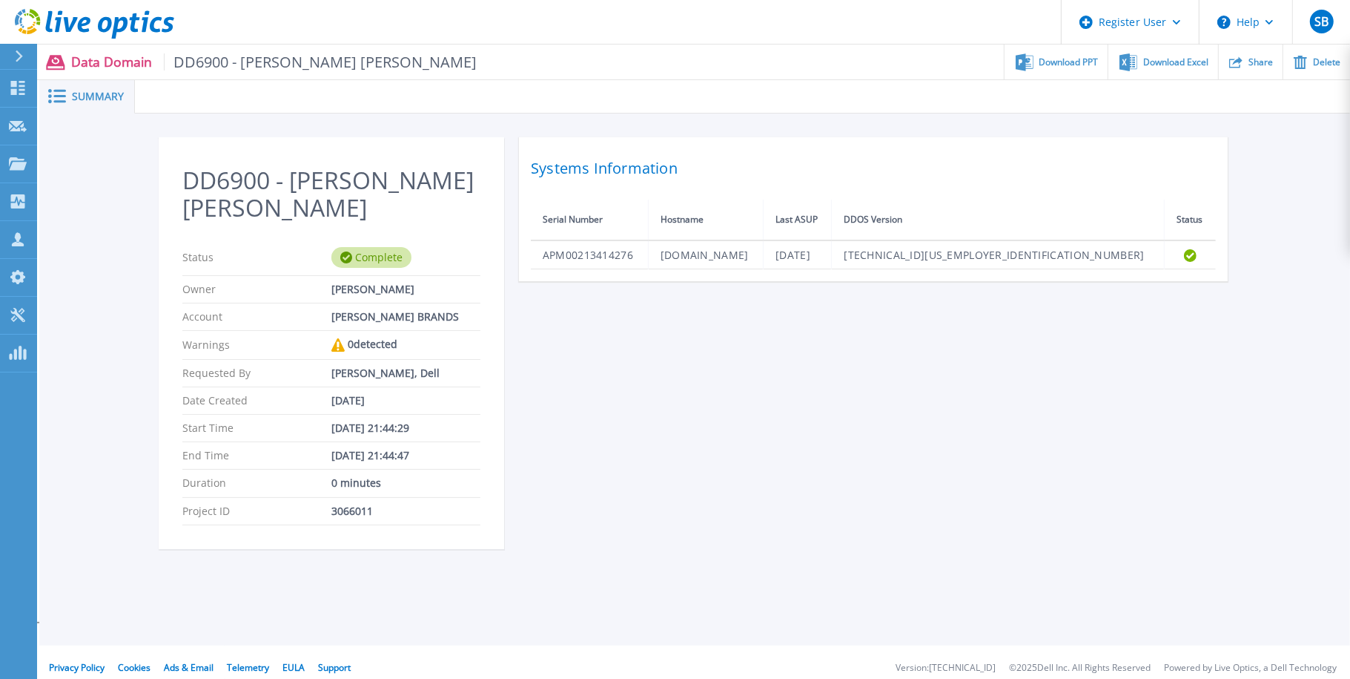
click at [1094, 65] on span "Download PPT" at bounding box center [1069, 62] width 59 height 9
